Goal: Navigation & Orientation: Find specific page/section

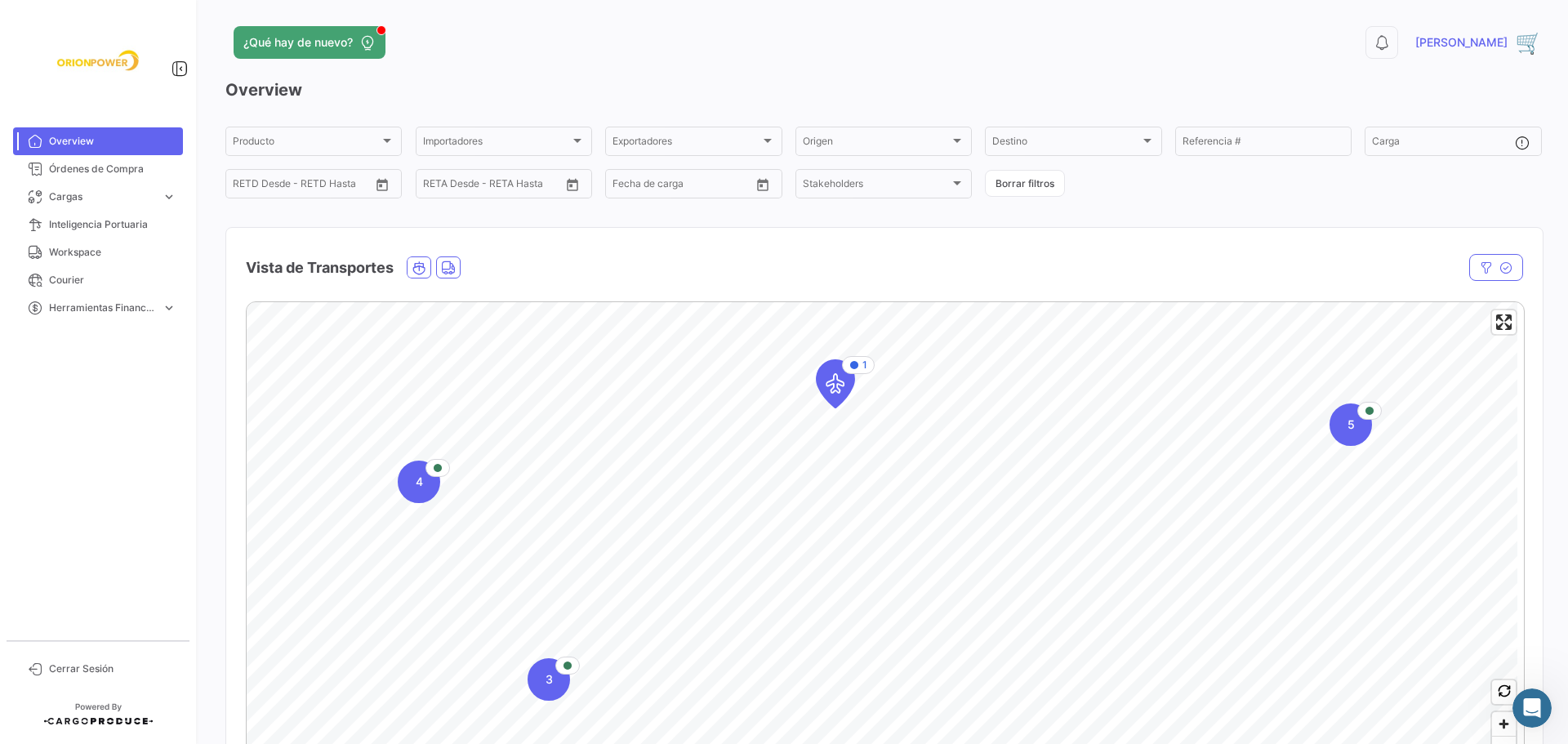
scroll to position [6829, 0]
click at [842, 385] on icon "Map marker" at bounding box center [835, 384] width 23 height 35
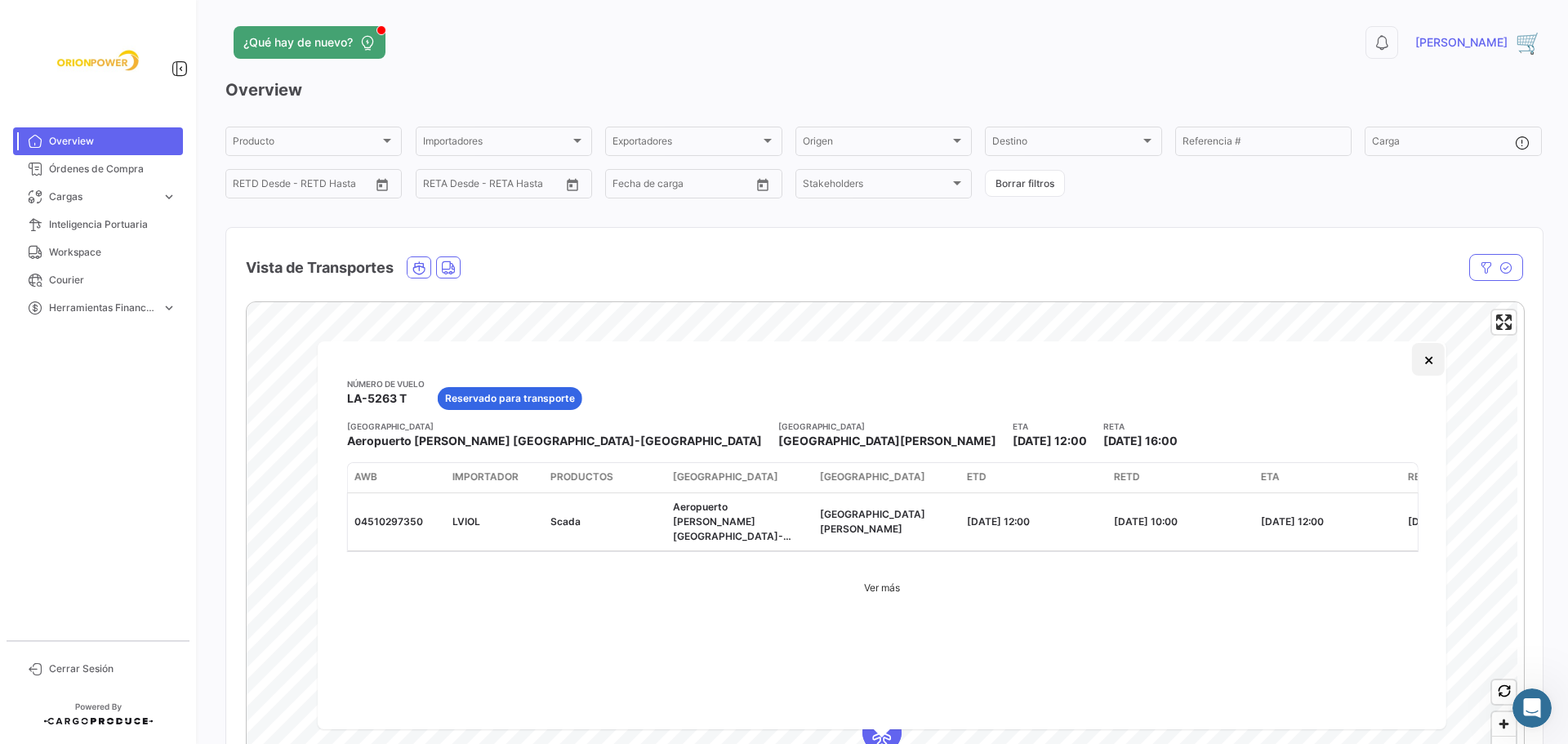
click at [1423, 354] on button "×" at bounding box center [1428, 360] width 33 height 33
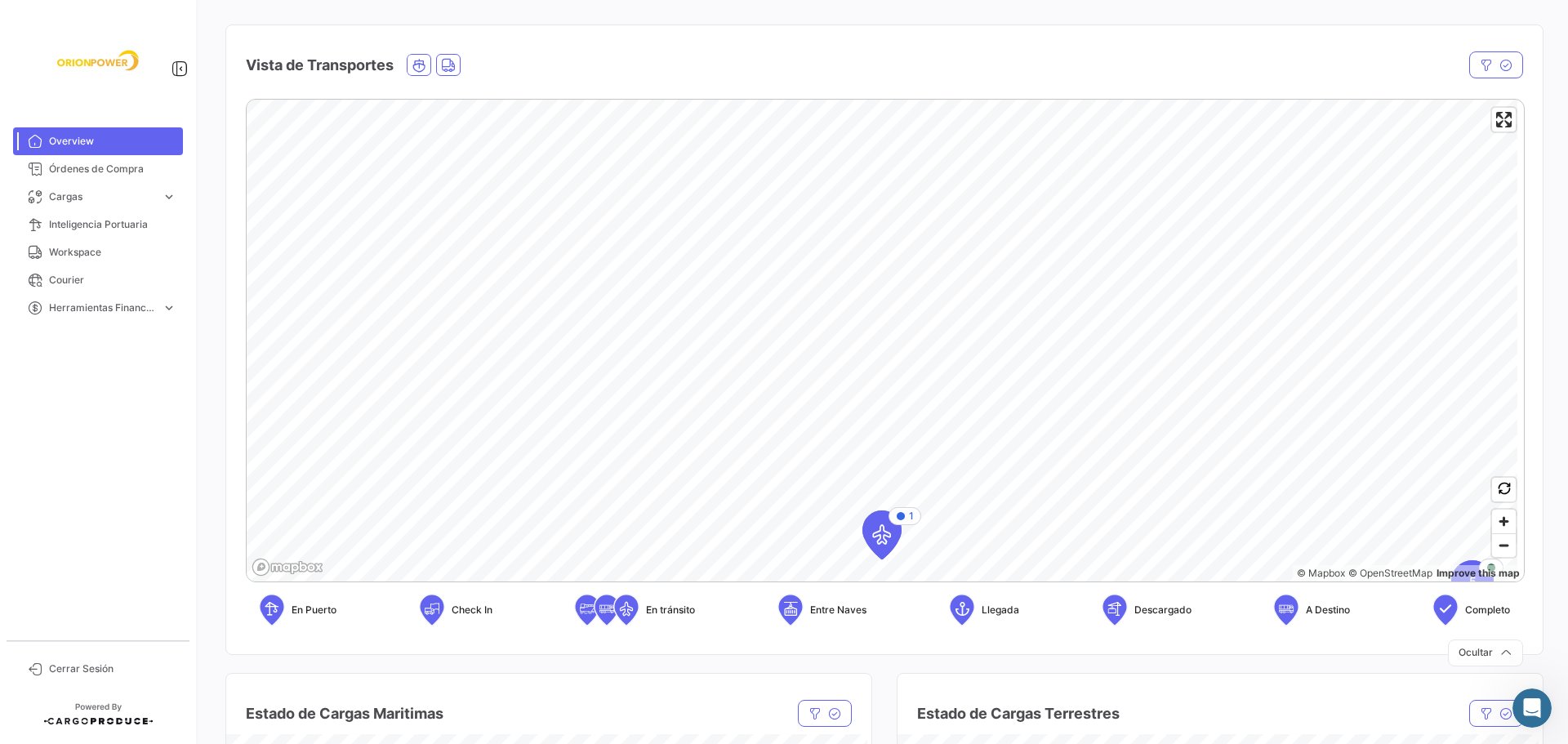
scroll to position [271, 0]
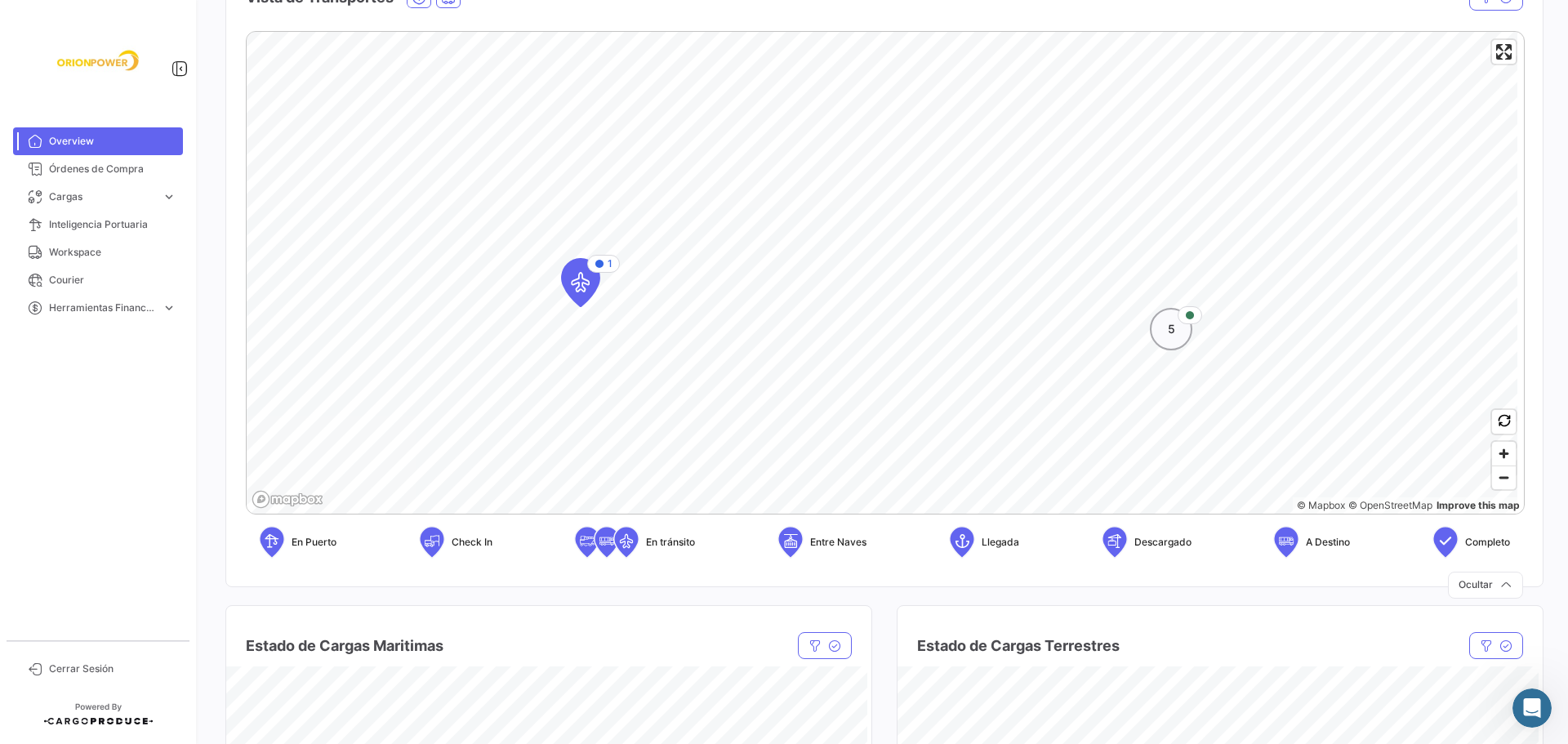
click at [1179, 335] on div "5" at bounding box center [1171, 329] width 43 height 43
click at [840, 314] on div "4" at bounding box center [837, 306] width 43 height 43
click at [994, 381] on icon "Map marker" at bounding box center [991, 383] width 23 height 35
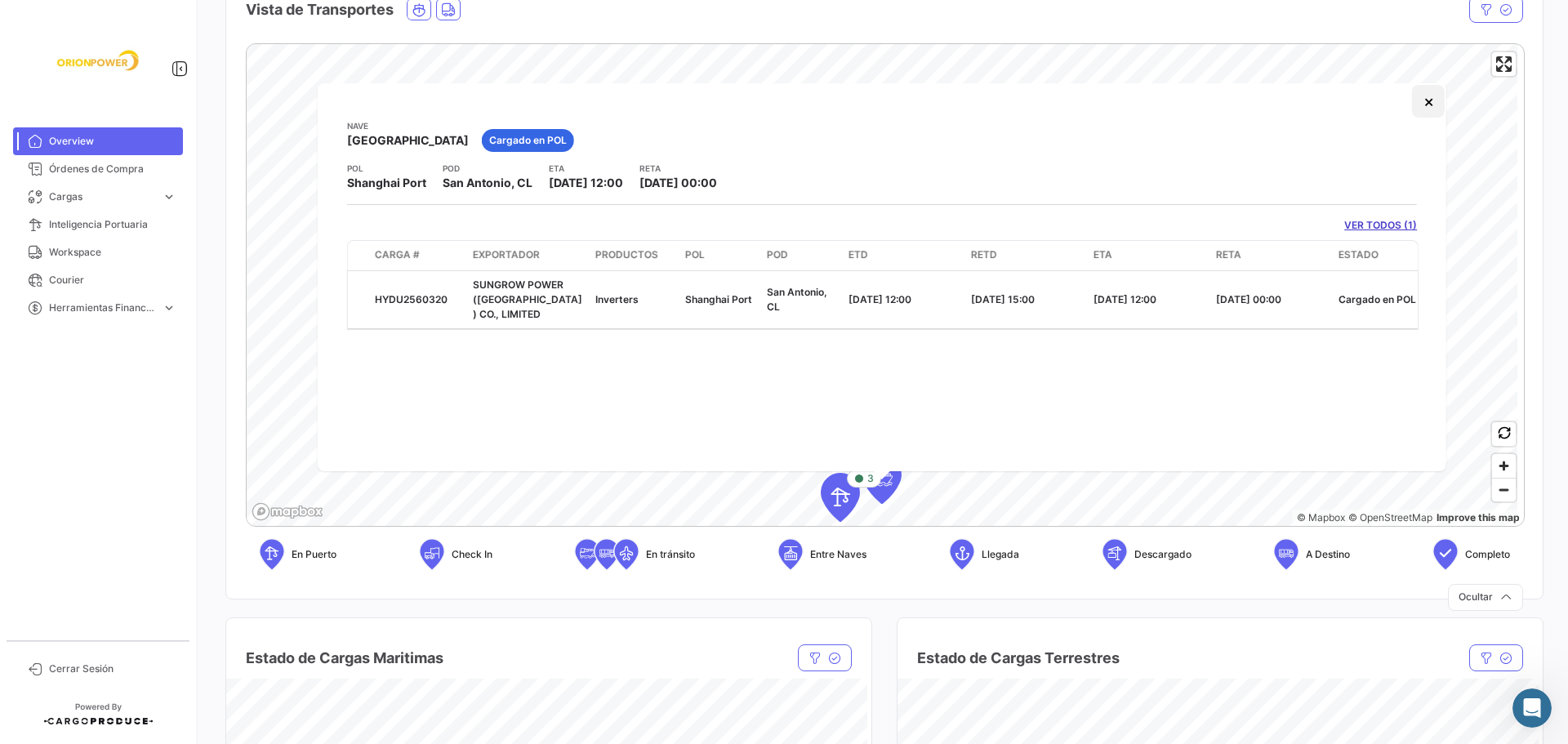
click at [1425, 111] on button "×" at bounding box center [1428, 101] width 33 height 33
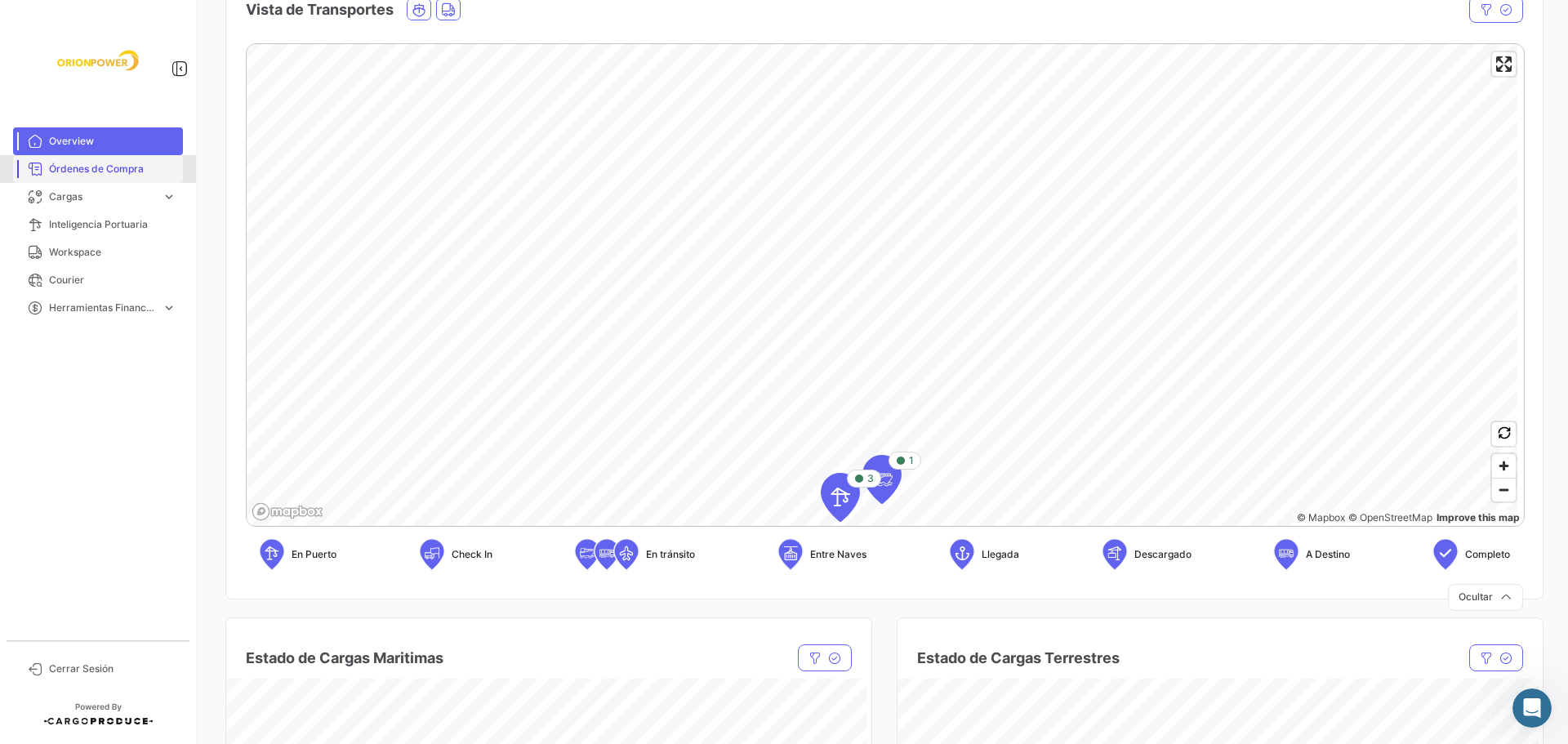
click at [95, 169] on span "Órdenes de Compra" at bounding box center [113, 170] width 128 height 15
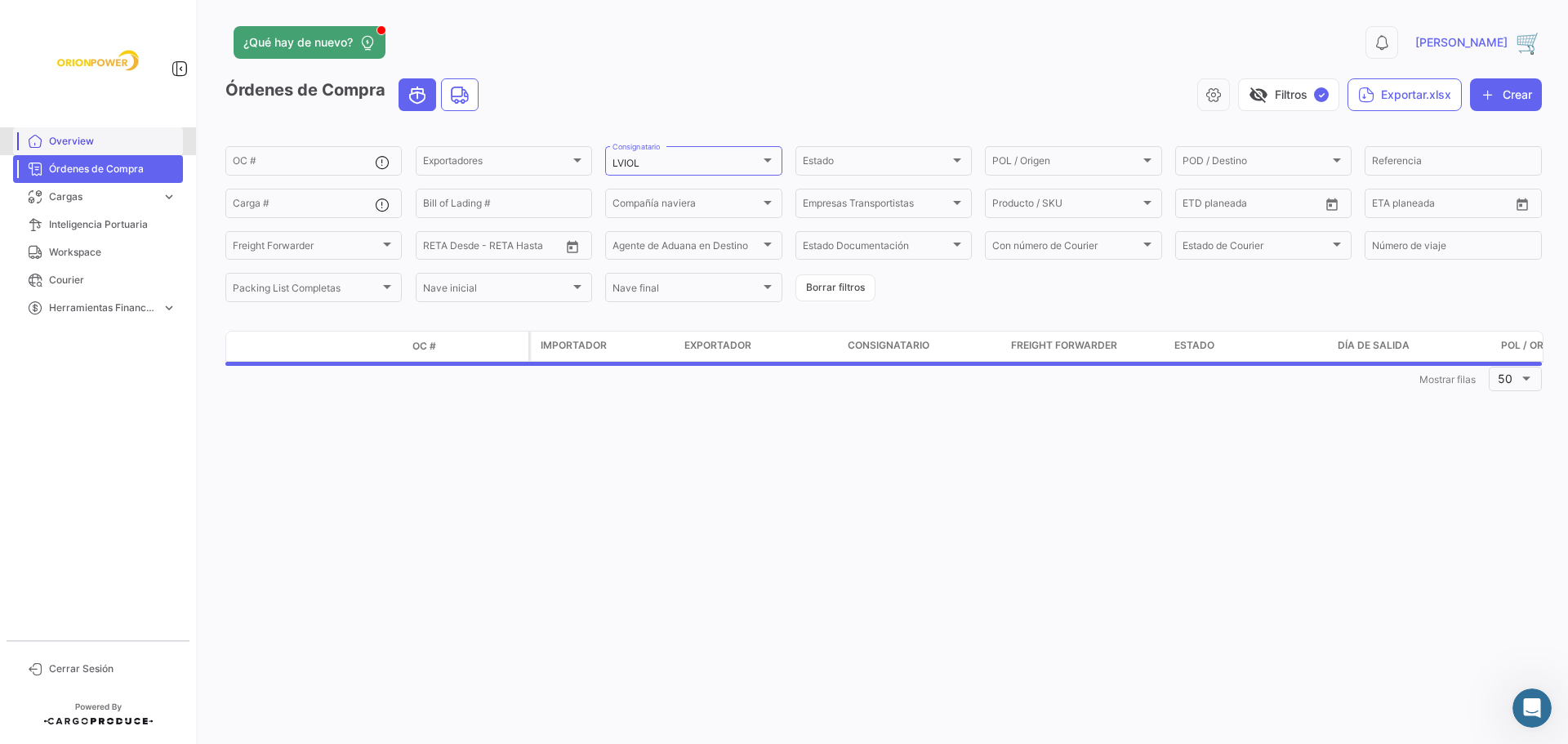
click at [94, 149] on link "Overview" at bounding box center [98, 142] width 169 height 28
